Goal: Task Accomplishment & Management: Use online tool/utility

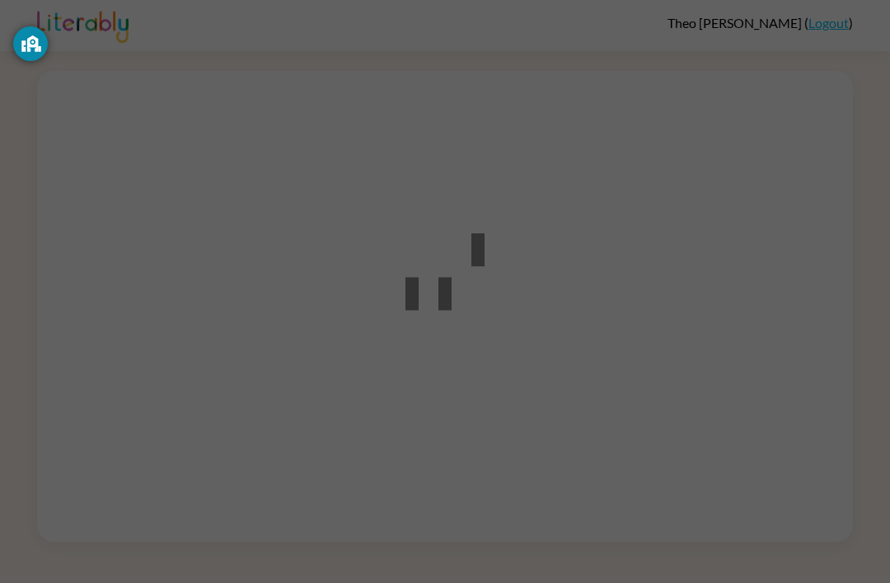
click at [524, 292] on div at bounding box center [445, 291] width 890 height 583
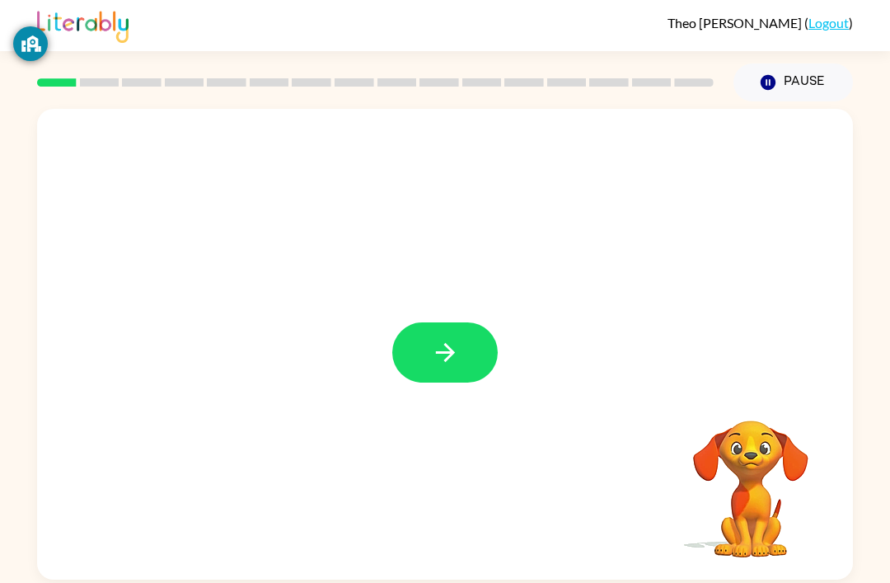
click at [442, 343] on icon "button" at bounding box center [445, 352] width 29 height 29
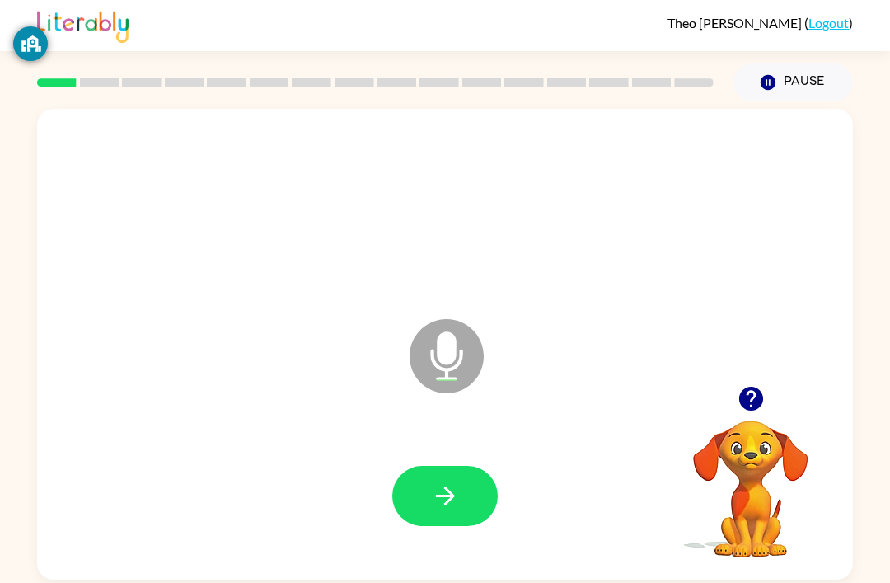
click at [447, 496] on icon "button" at bounding box center [445, 496] width 29 height 29
click at [454, 503] on icon "button" at bounding box center [445, 496] width 29 height 29
click at [451, 486] on icon "button" at bounding box center [445, 496] width 29 height 29
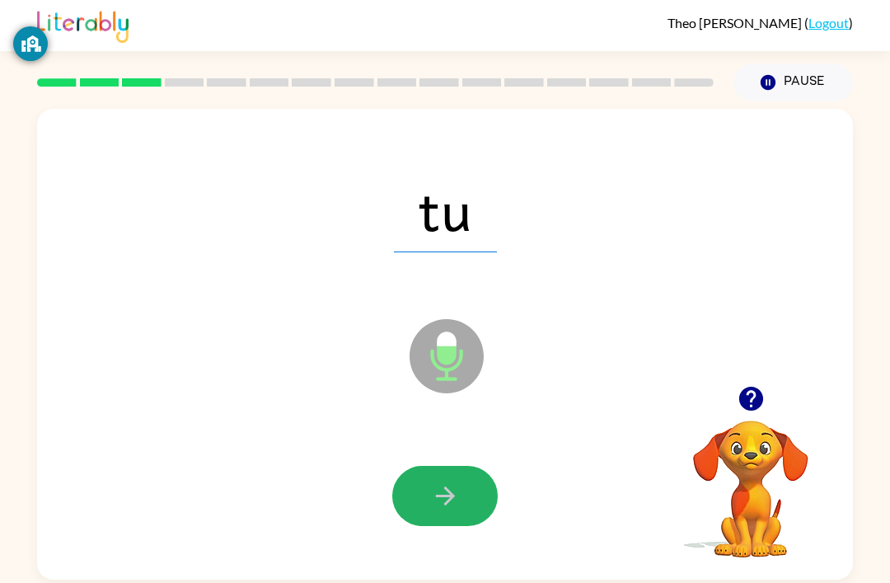
click at [449, 486] on icon "button" at bounding box center [445, 496] width 29 height 29
click at [426, 505] on button "button" at bounding box center [445, 496] width 106 height 60
click at [449, 502] on icon "button" at bounding box center [444, 495] width 19 height 19
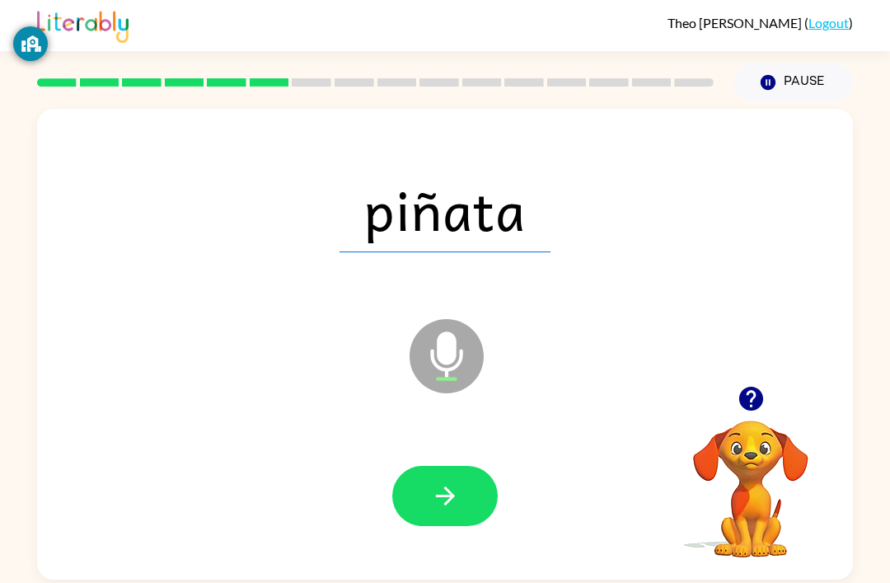
click at [440, 497] on icon "button" at bounding box center [445, 496] width 29 height 29
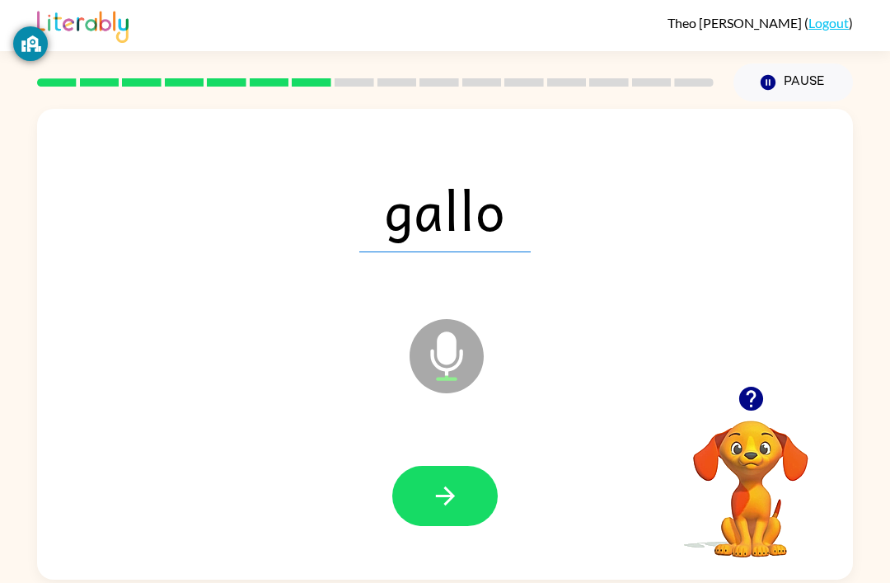
click at [447, 487] on icon "button" at bounding box center [445, 496] width 29 height 29
click at [441, 487] on icon "button" at bounding box center [445, 496] width 29 height 29
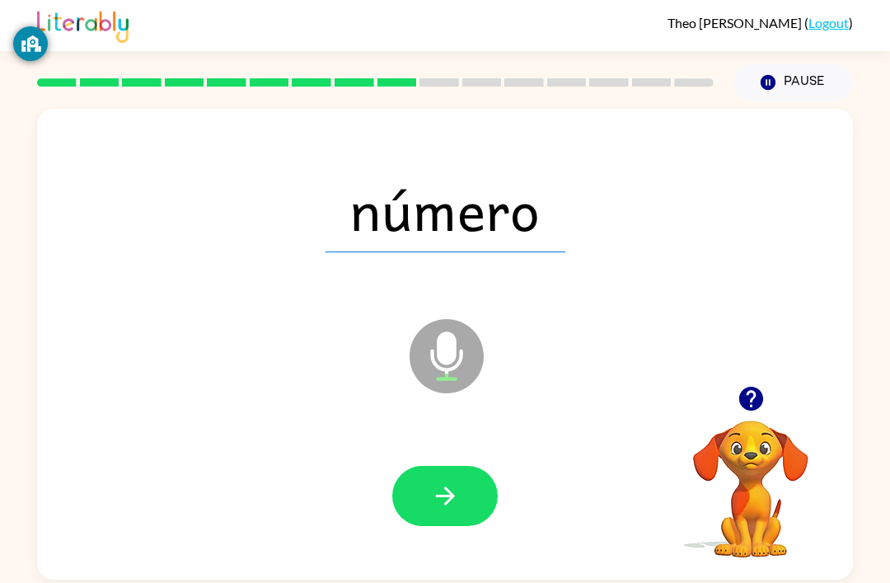
click at [428, 480] on button "button" at bounding box center [445, 496] width 106 height 60
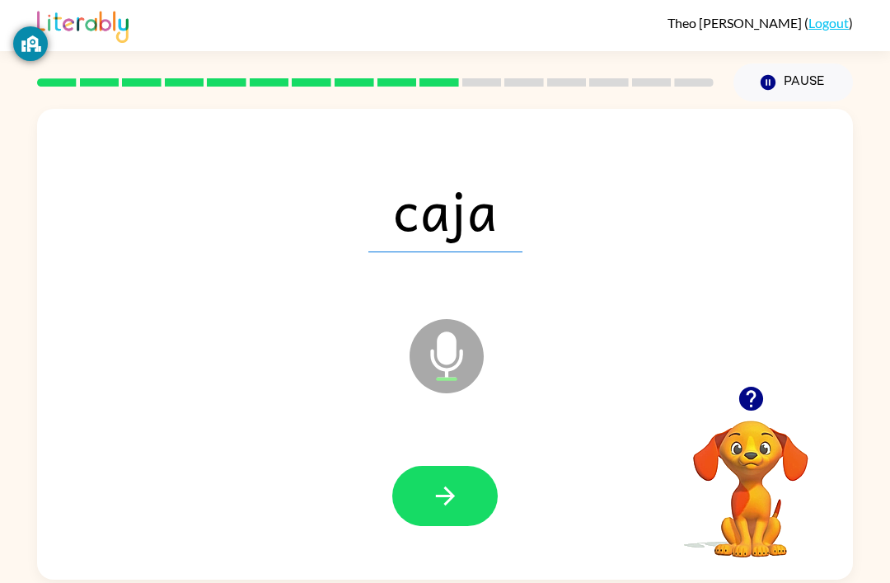
click at [439, 484] on icon "button" at bounding box center [445, 496] width 29 height 29
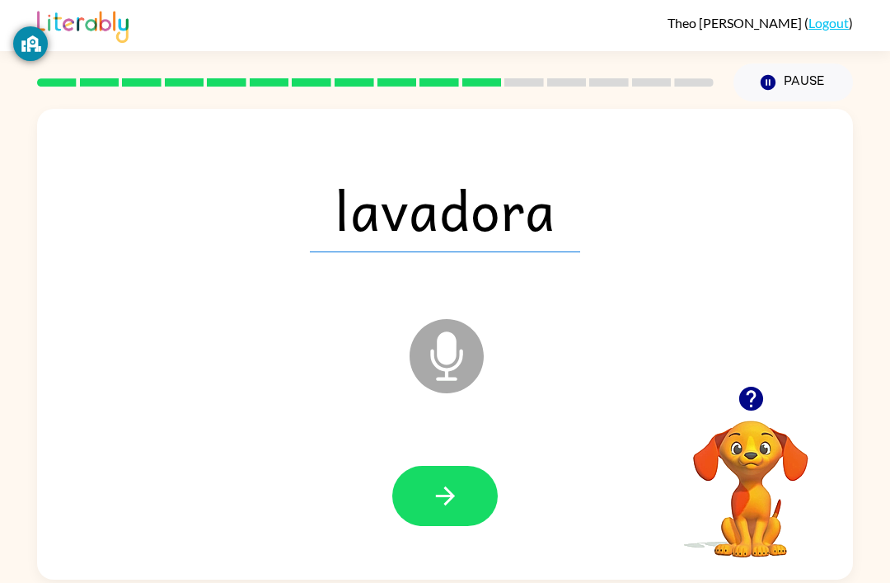
scroll to position [53, 0]
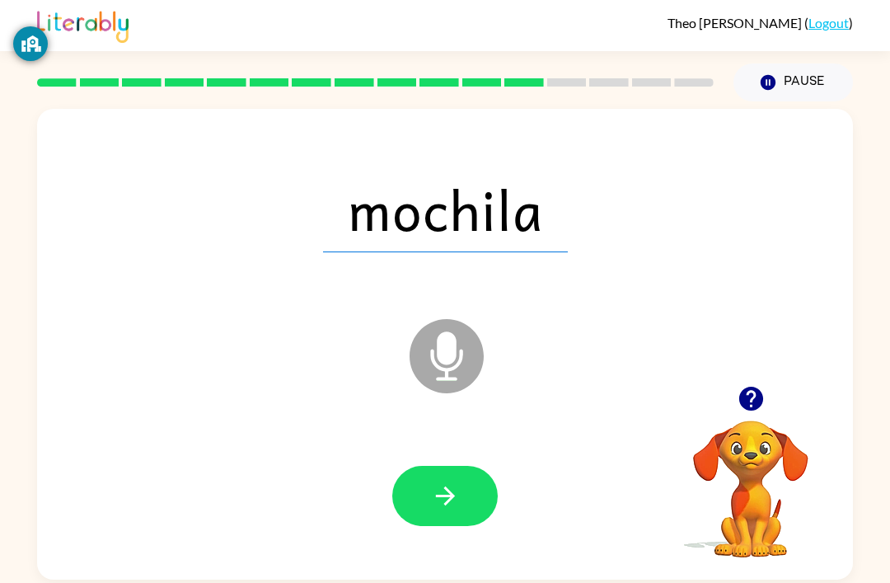
click at [463, 466] on button "button" at bounding box center [445, 496] width 106 height 60
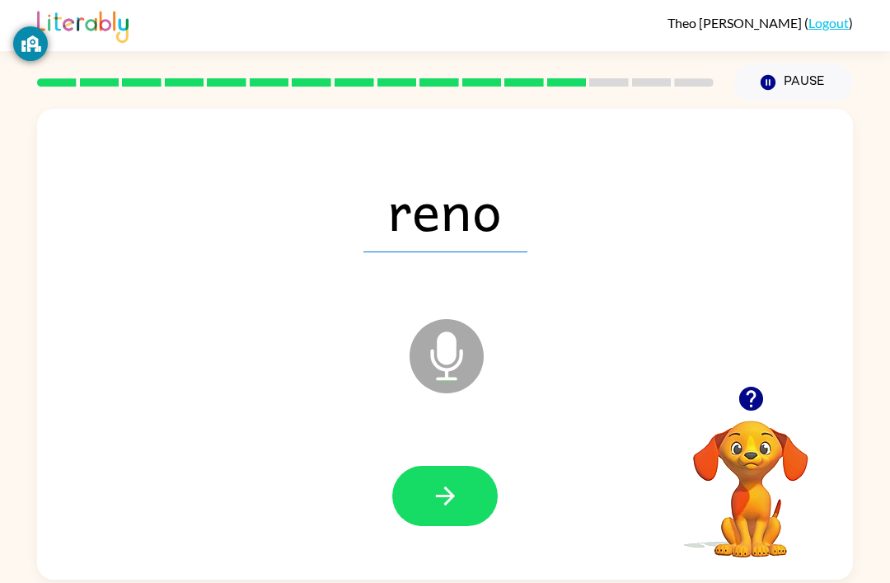
click at [442, 482] on icon "button" at bounding box center [445, 496] width 29 height 29
click at [440, 482] on icon "button" at bounding box center [445, 496] width 29 height 29
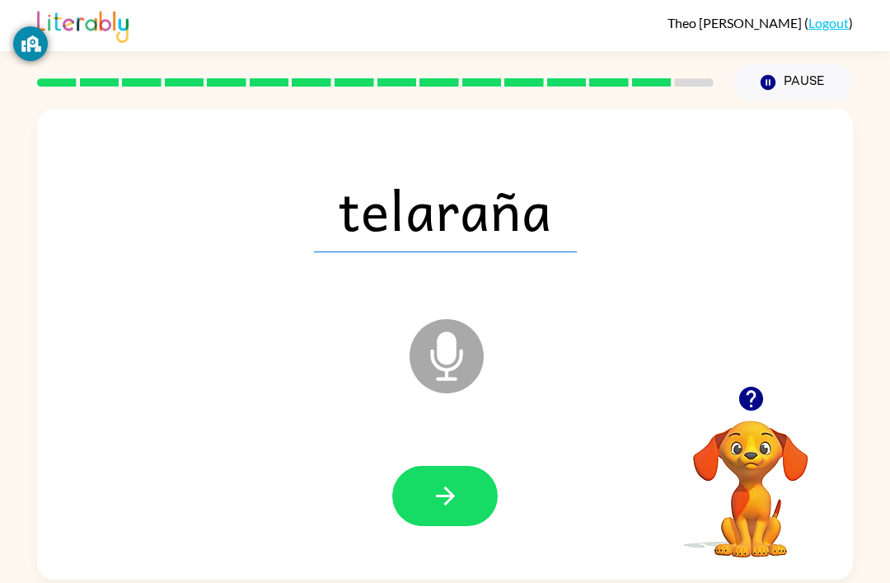
click at [420, 466] on button "button" at bounding box center [445, 496] width 106 height 60
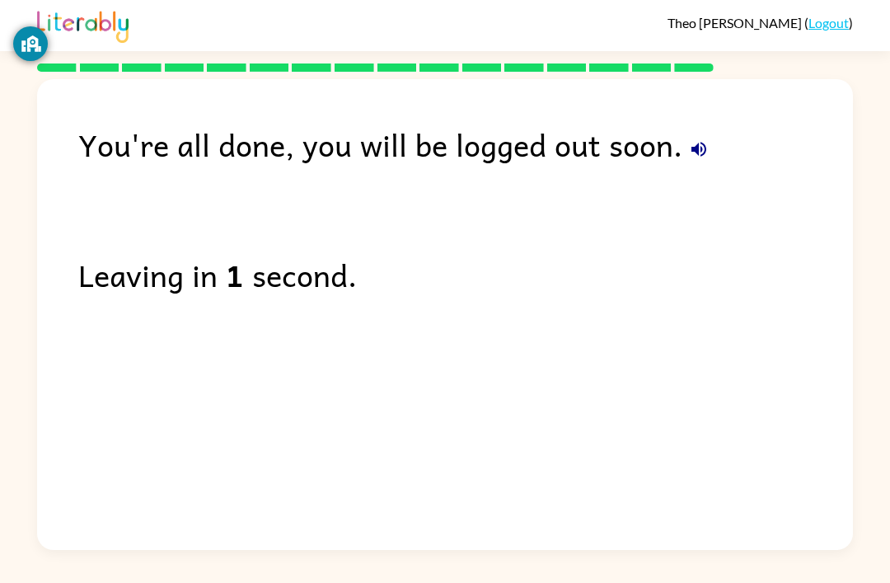
click at [702, 139] on icon "button" at bounding box center [699, 149] width 20 height 20
